Goal: Find contact information: Obtain details needed to contact an individual or organization

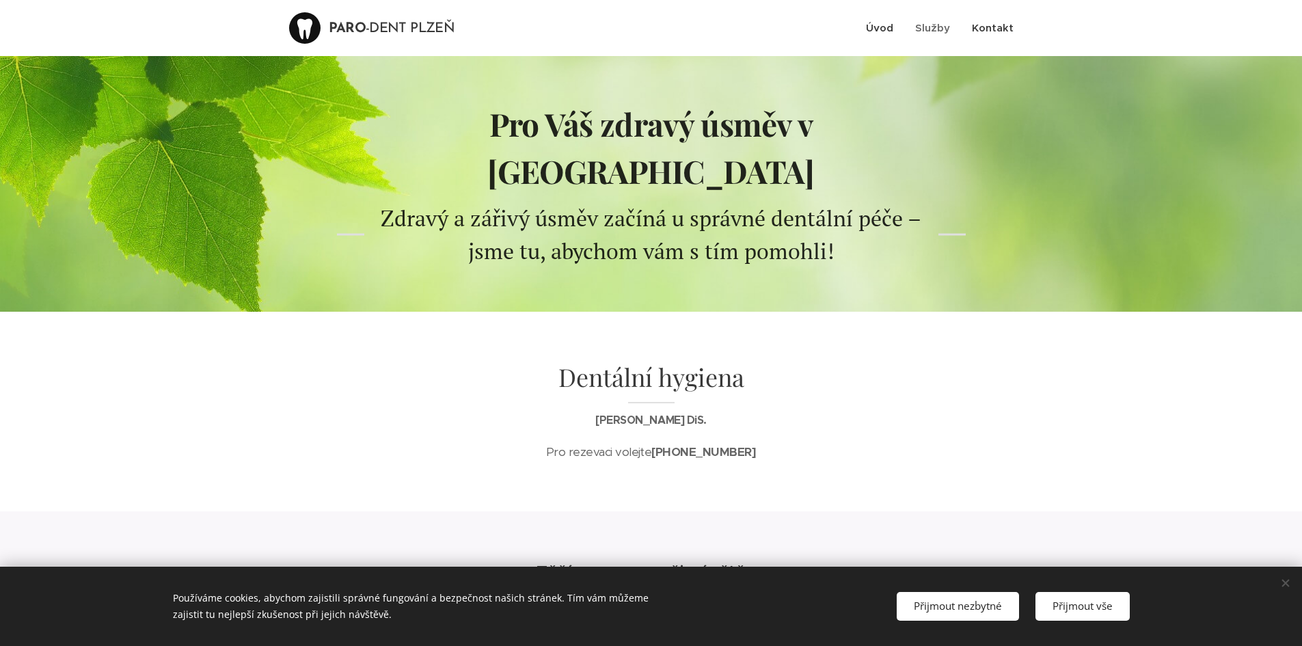
click at [982, 22] on span "Kontakt" at bounding box center [993, 27] width 42 height 13
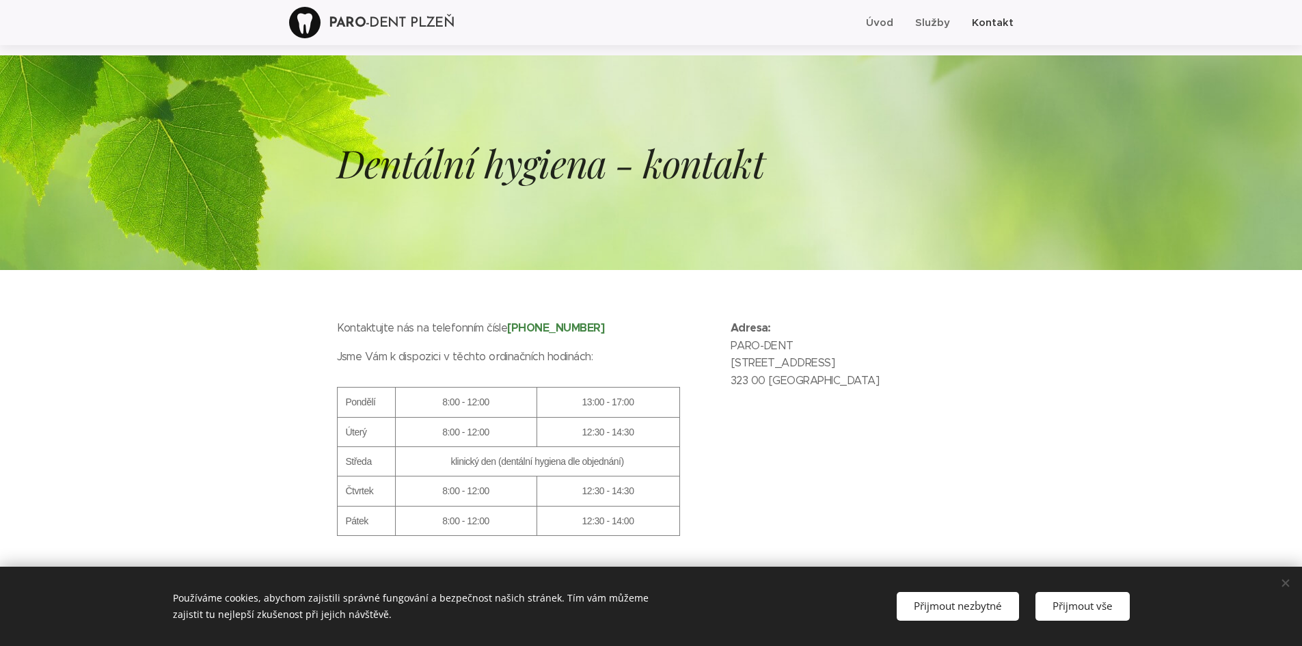
scroll to position [41, 0]
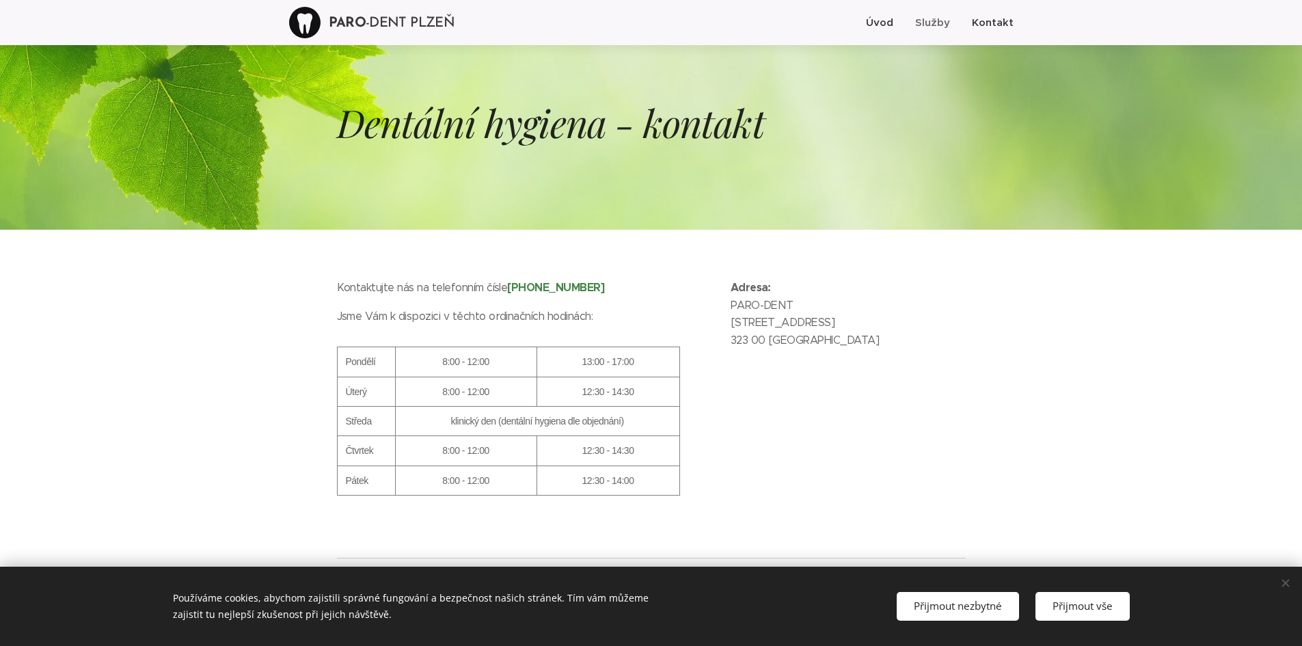
click at [886, 21] on span "Úvod" at bounding box center [879, 22] width 27 height 13
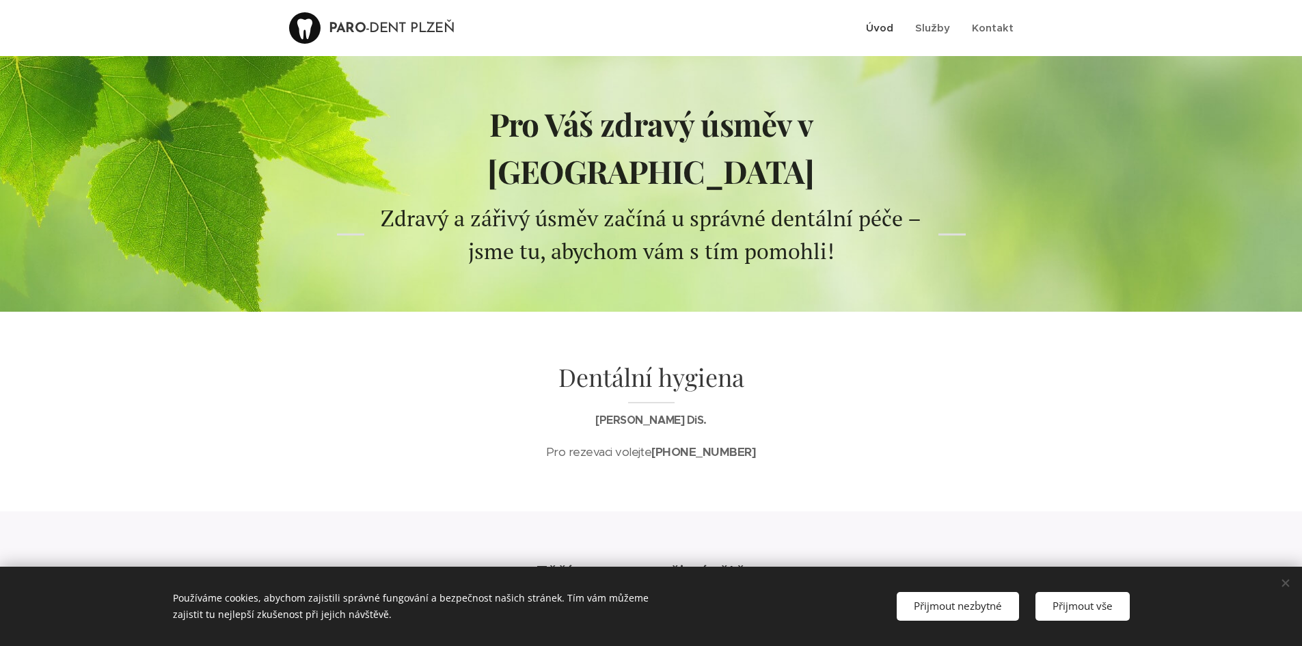
scroll to position [1, 0]
click at [990, 24] on span "Kontakt" at bounding box center [993, 27] width 42 height 13
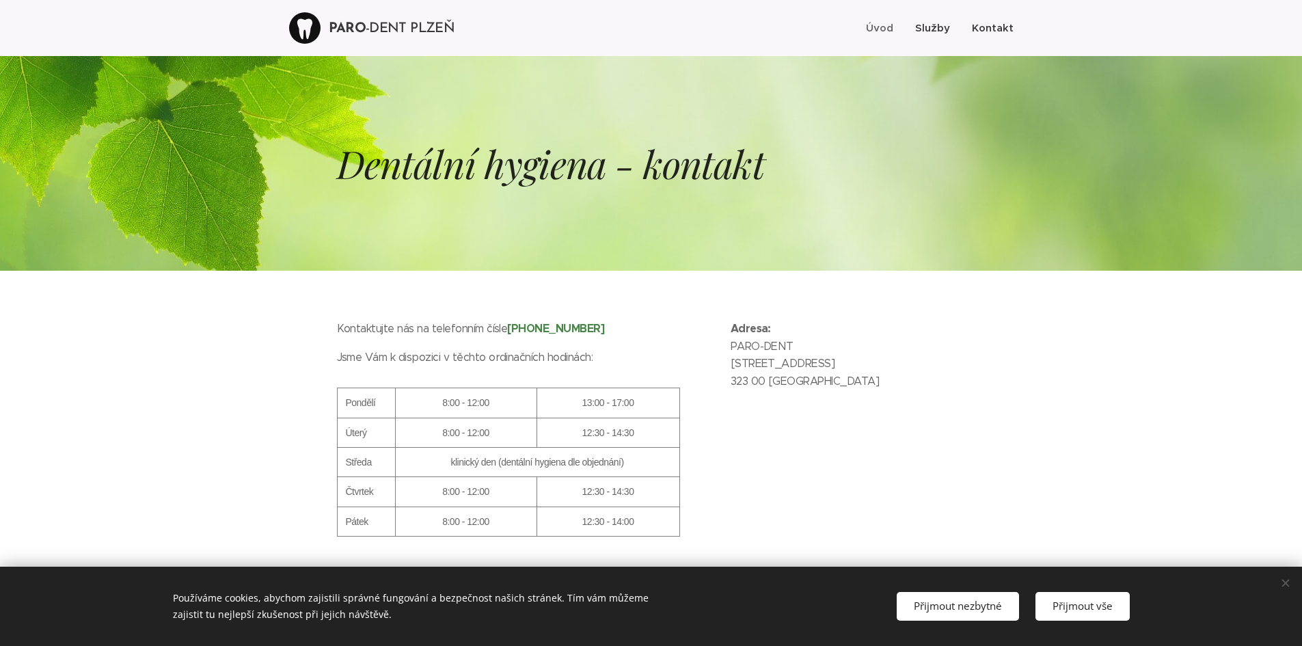
scroll to position [1, 0]
click at [888, 25] on span "Úvod" at bounding box center [879, 27] width 27 height 13
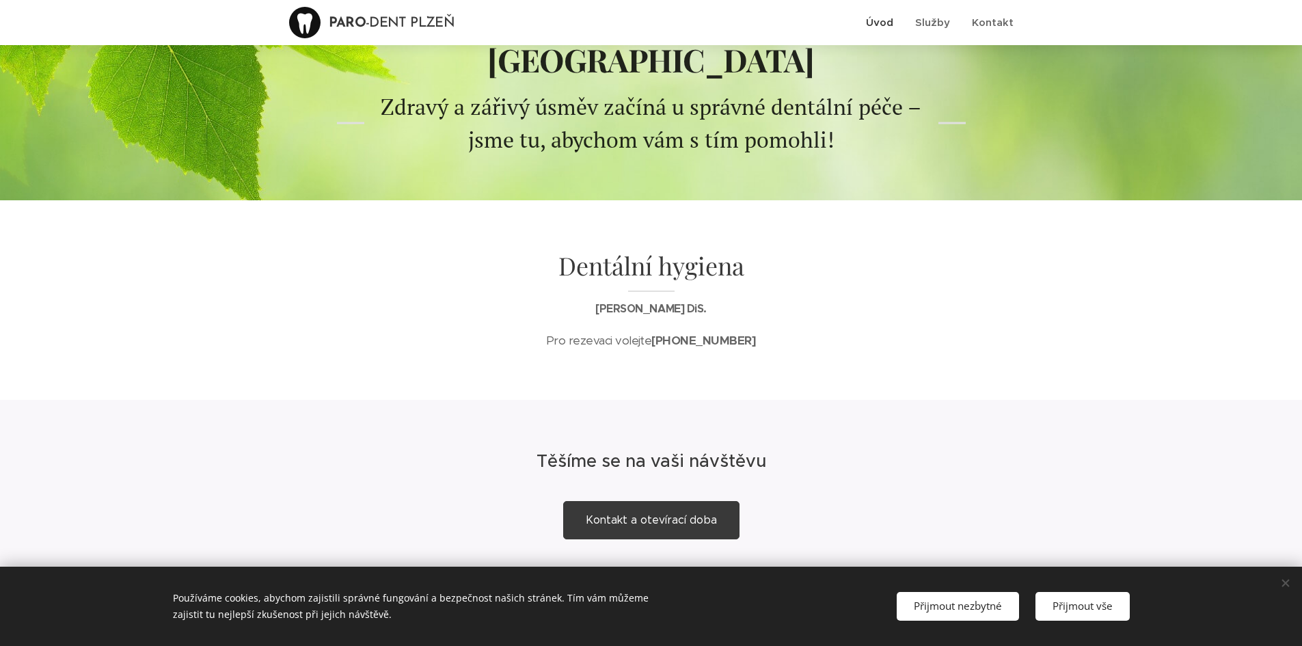
scroll to position [135, 0]
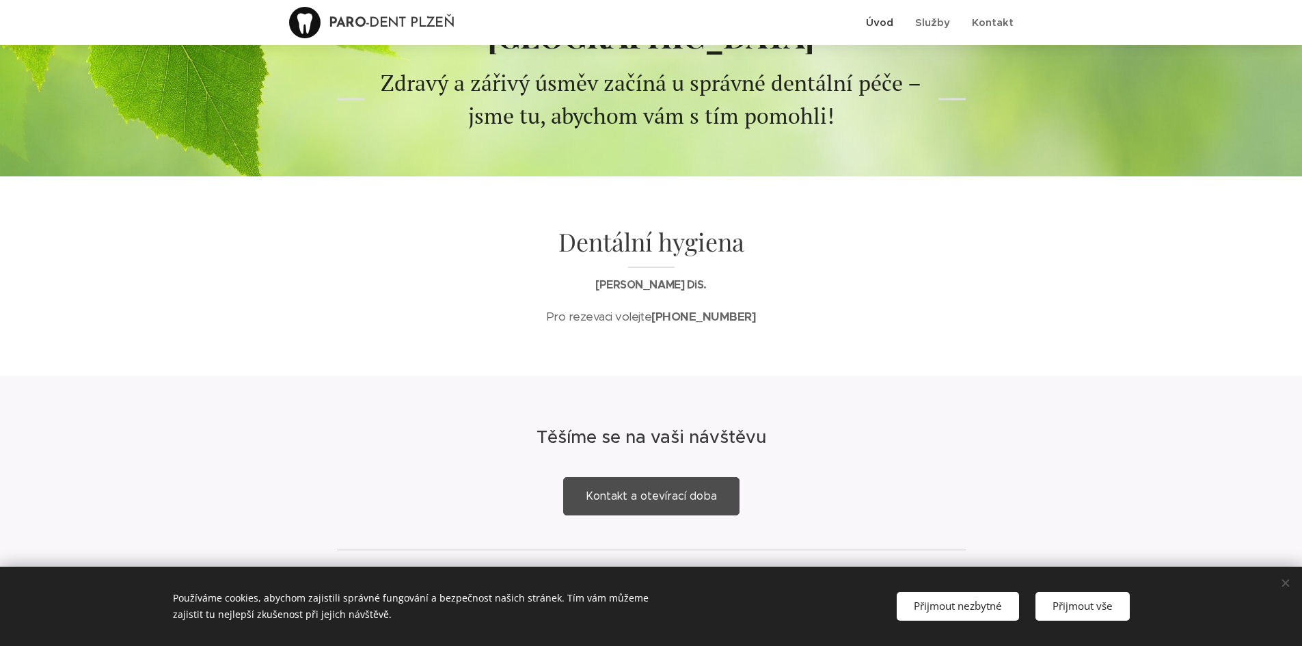
click at [653, 489] on span "Kontakt a otevírací doba" at bounding box center [651, 495] width 131 height 13
